Goal: Task Accomplishment & Management: Manage account settings

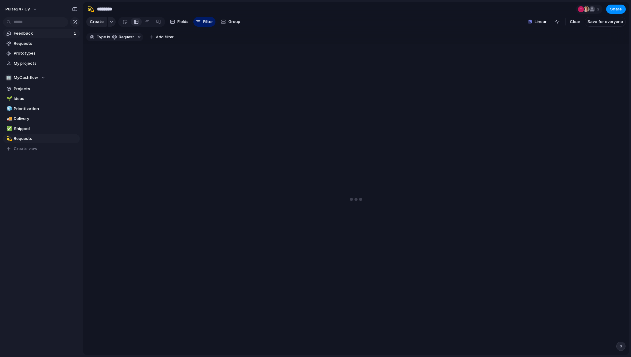
click at [24, 38] on link "Feedback 1" at bounding box center [41, 33] width 77 height 9
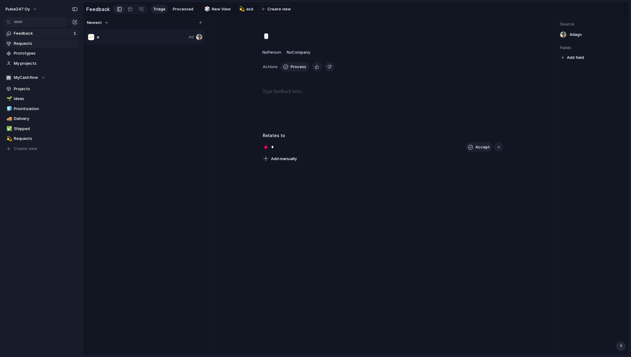
click at [25, 46] on link "Requests" at bounding box center [41, 43] width 77 height 9
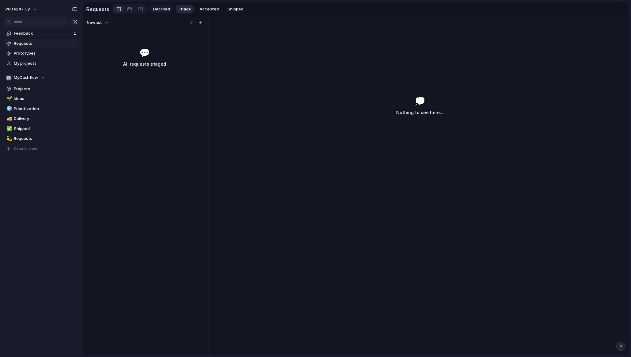
click at [155, 8] on span "Declined" at bounding box center [161, 9] width 17 height 6
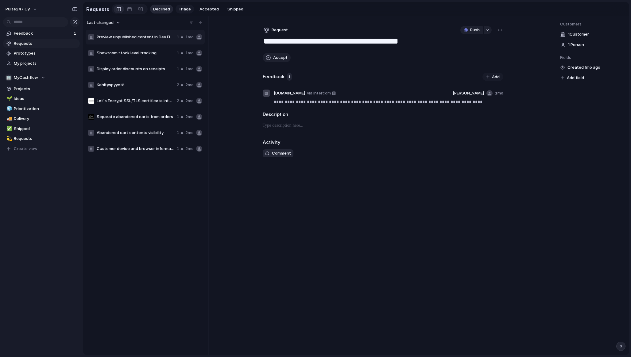
click at [181, 8] on span "Triage" at bounding box center [185, 9] width 12 height 6
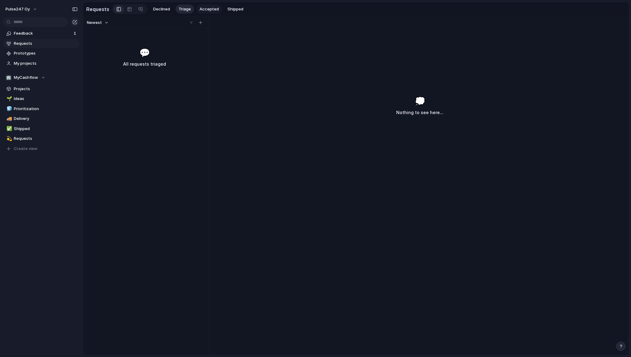
click at [218, 8] on button "Accepted" at bounding box center [208, 9] width 25 height 9
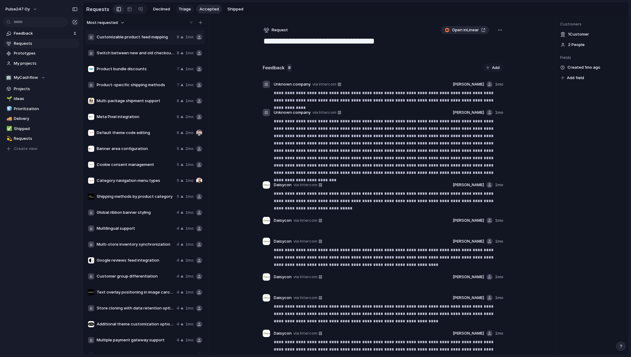
click at [176, 12] on button "Triage" at bounding box center [185, 9] width 18 height 9
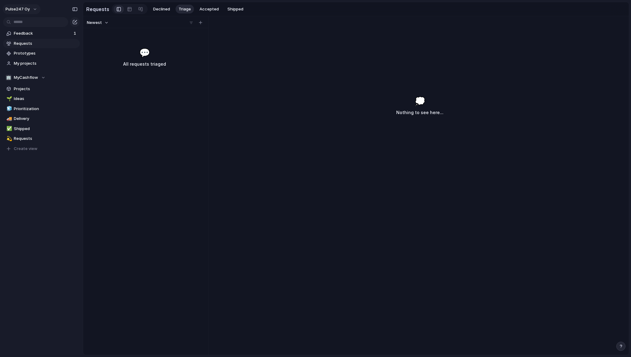
click at [20, 5] on button "Pulse247 Oy" at bounding box center [22, 9] width 38 height 10
click at [26, 22] on span "Settings" at bounding box center [22, 23] width 17 height 6
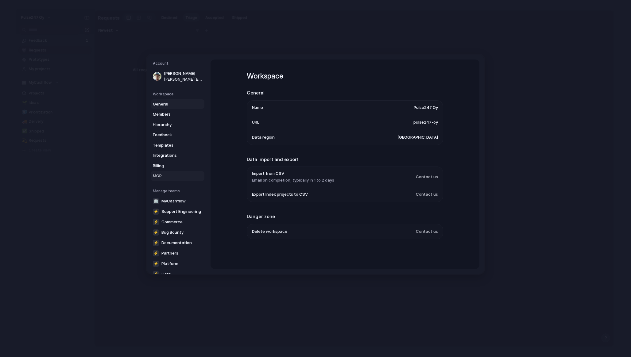
click at [174, 174] on span "MCP" at bounding box center [172, 176] width 39 height 6
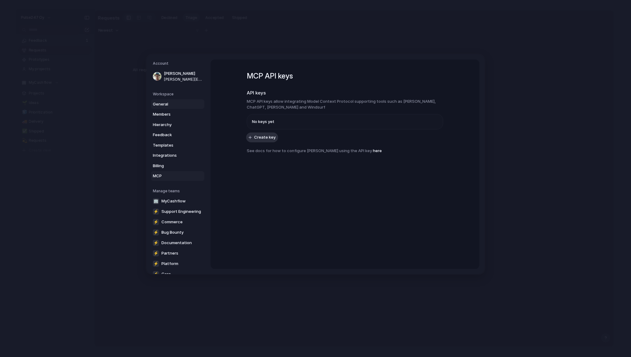
click at [168, 104] on span "General" at bounding box center [172, 104] width 39 height 6
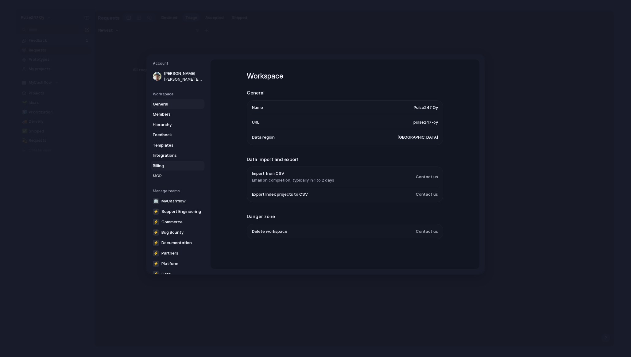
click at [167, 166] on span "Billing" at bounding box center [172, 166] width 39 height 6
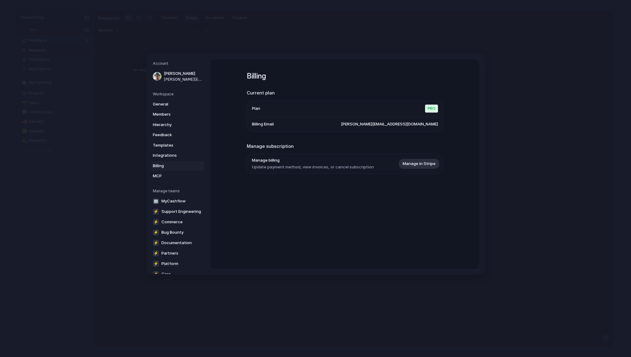
click at [434, 107] on span "Pro" at bounding box center [431, 108] width 13 height 8
click at [425, 169] on button "Manage in Stripe" at bounding box center [419, 164] width 40 height 10
click at [165, 107] on link "General" at bounding box center [177, 104] width 53 height 10
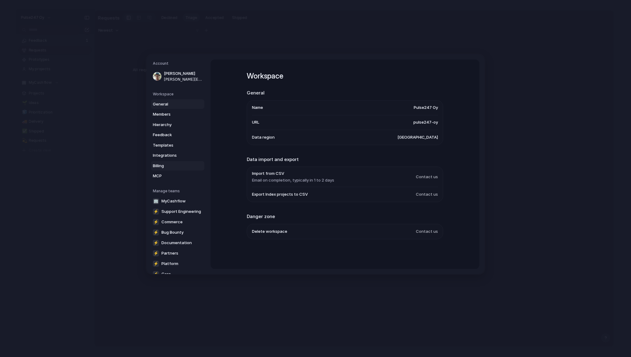
click at [165, 166] on span "Billing" at bounding box center [172, 166] width 39 height 6
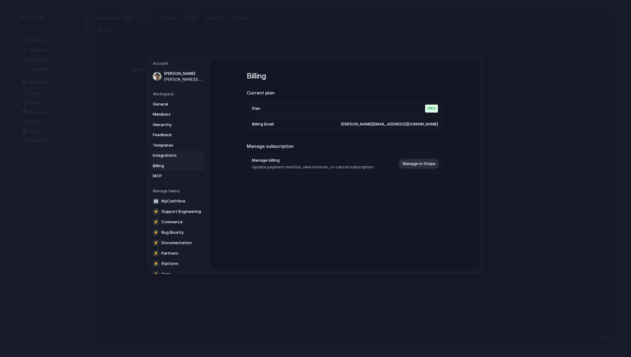
click at [166, 154] on span "Integrations" at bounding box center [172, 156] width 39 height 6
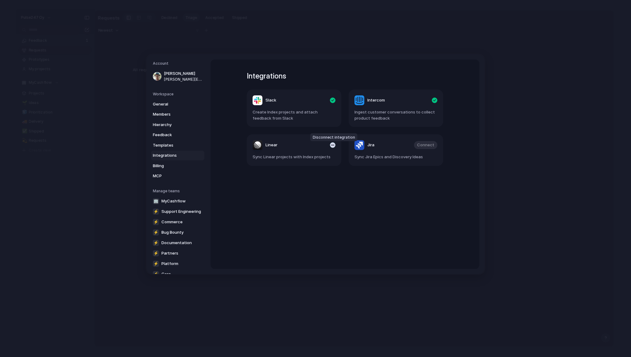
click at [332, 146] on div "button" at bounding box center [333, 145] width 6 height 6
click at [434, 99] on div "button" at bounding box center [435, 101] width 6 height 6
click at [332, 100] on div "button" at bounding box center [333, 101] width 6 height 6
click at [170, 103] on span "General" at bounding box center [172, 104] width 39 height 6
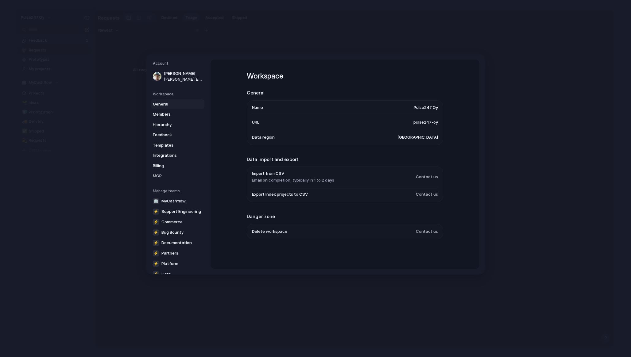
click at [283, 230] on span "Delete workspace" at bounding box center [269, 232] width 35 height 6
click at [427, 234] on span "Contact us" at bounding box center [427, 232] width 22 height 6
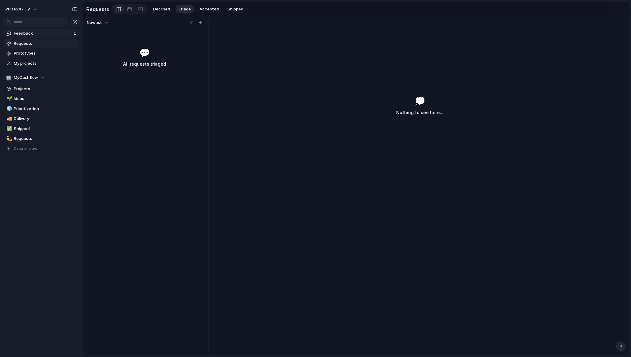
click at [27, 36] on span "Feedback" at bounding box center [43, 33] width 58 height 6
